Goal: Find specific page/section: Find specific page/section

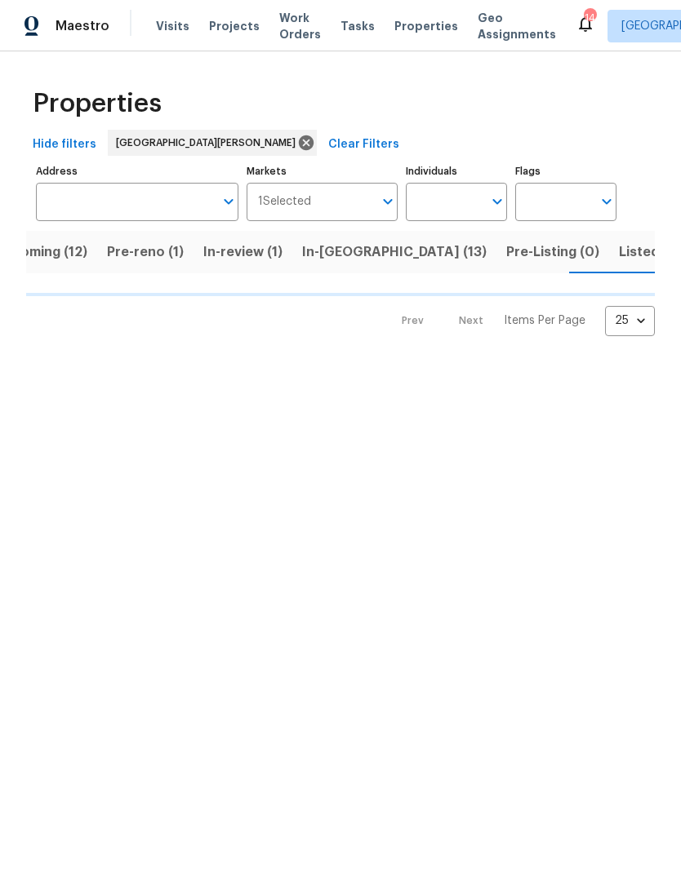
scroll to position [0, 42]
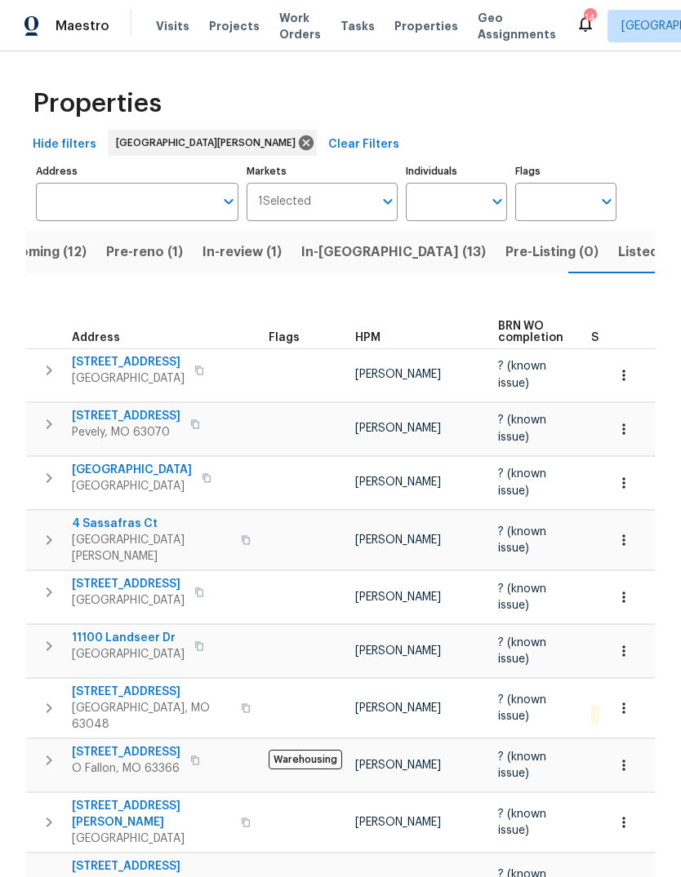
click at [608, 270] on button "Listed (32)" at bounding box center [652, 252] width 89 height 42
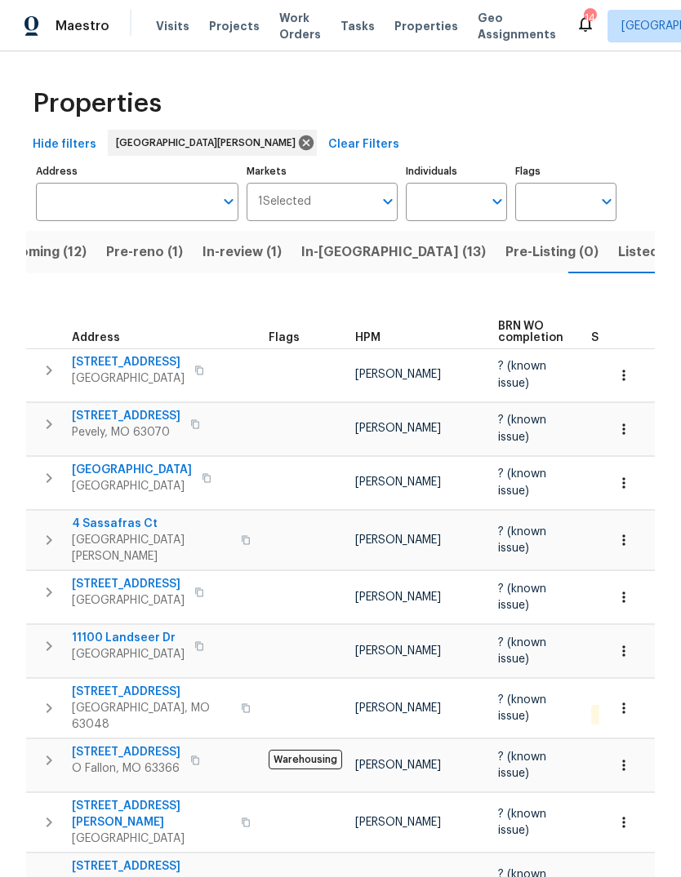
click at [381, 340] on div "HPM" at bounding box center [420, 337] width 130 height 11
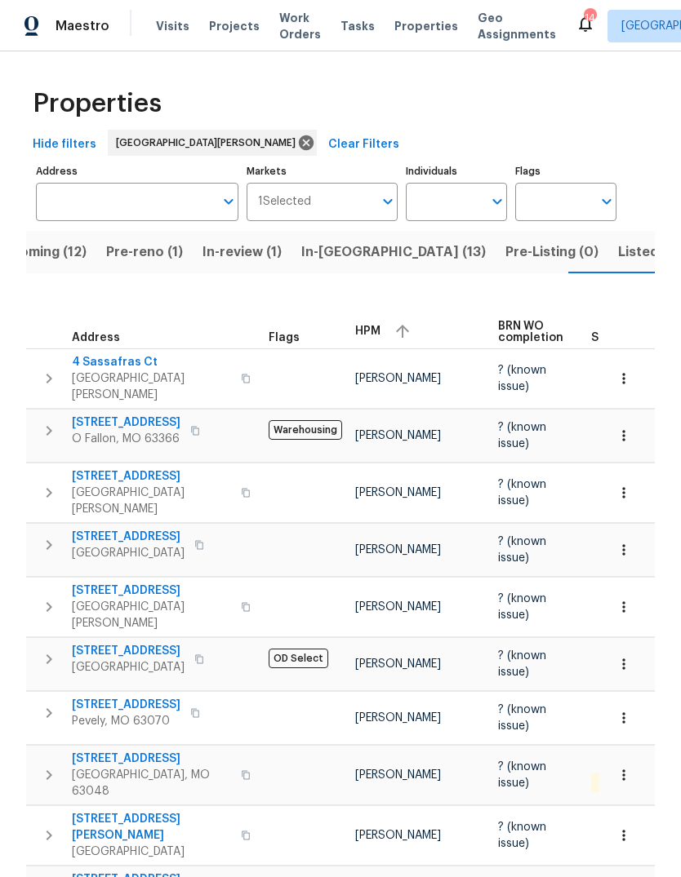
click at [375, 323] on div "HPM" at bounding box center [420, 331] width 130 height 24
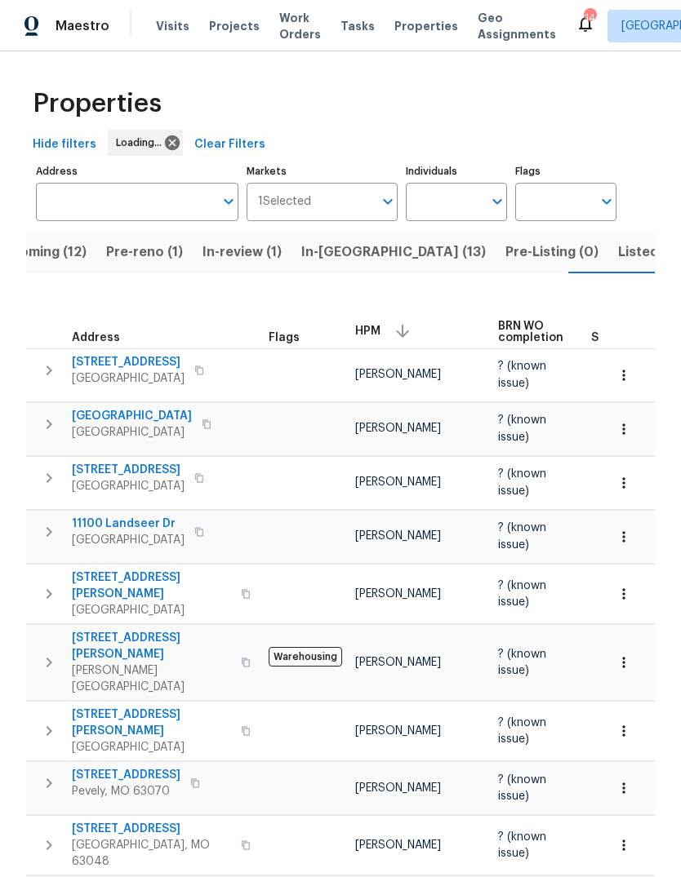
scroll to position [0, 42]
